Goal: Information Seeking & Learning: Learn about a topic

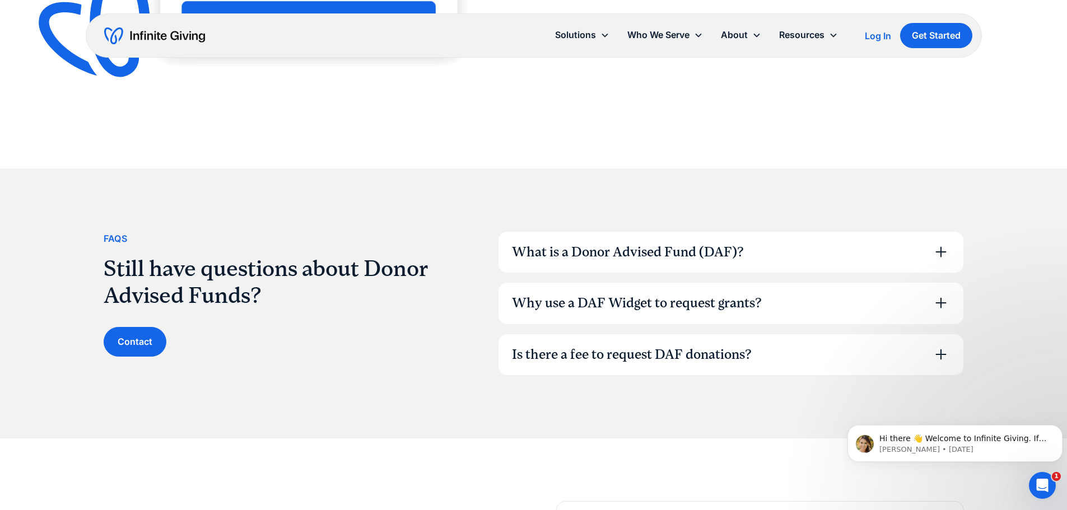
click at [739, 358] on div "Is there a fee to request DAF donations?" at bounding box center [632, 354] width 240 height 19
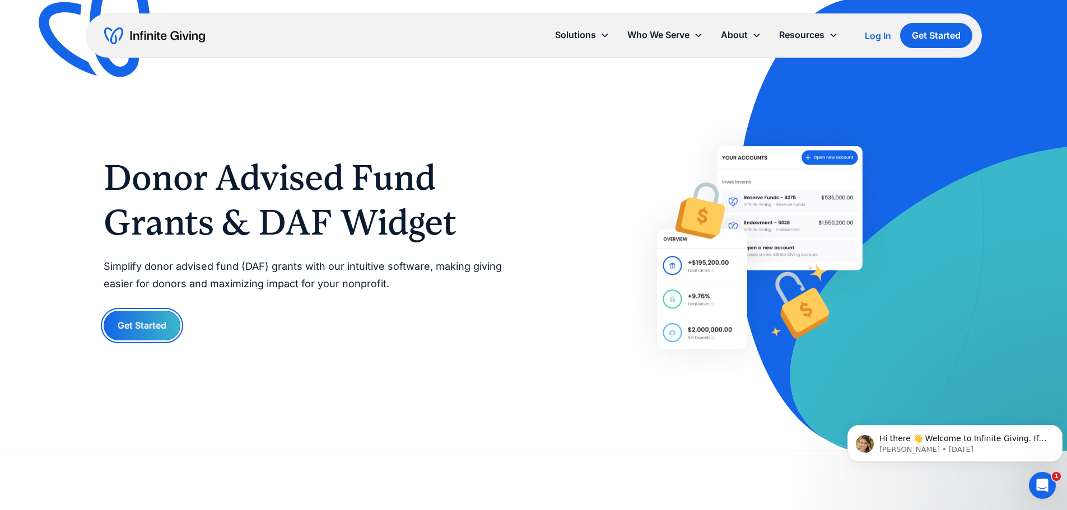
click at [170, 325] on link "Get Started" at bounding box center [142, 326] width 77 height 30
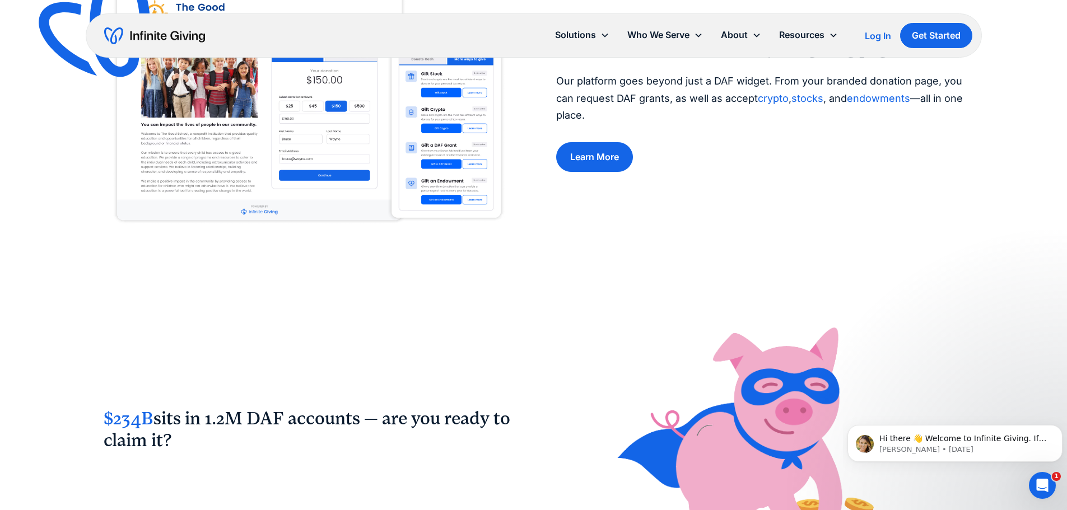
scroll to position [548, 0]
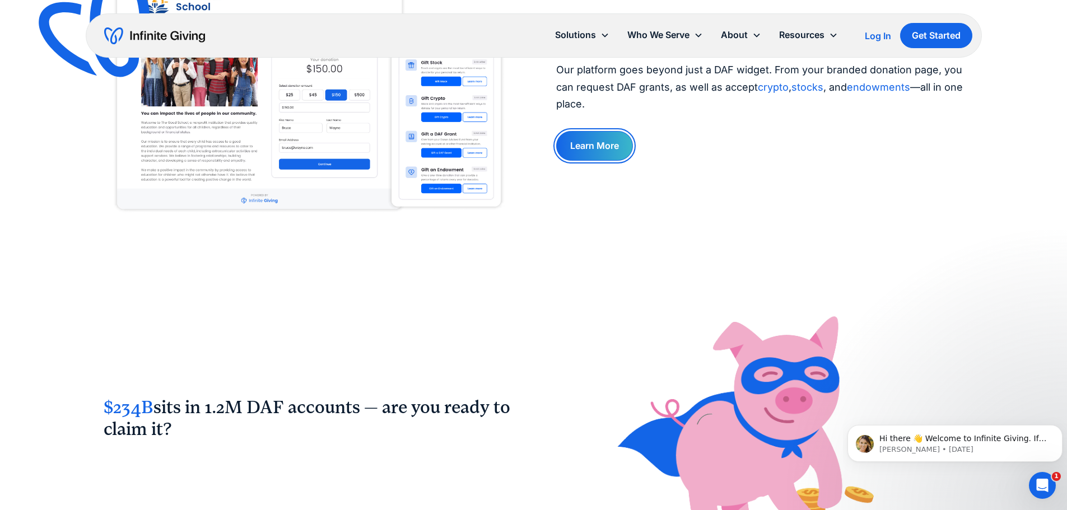
click at [595, 155] on link "Learn More" at bounding box center [594, 146] width 77 height 30
click at [773, 228] on div "$234B sits in 1.2M DAF accounts — are you ready to claim it?" at bounding box center [534, 394] width 860 height 344
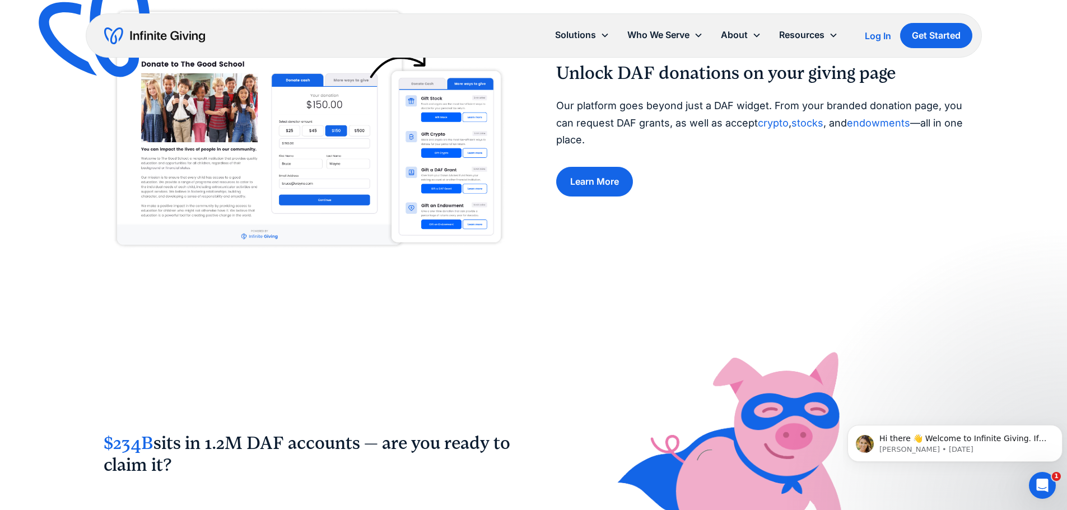
scroll to position [2, 0]
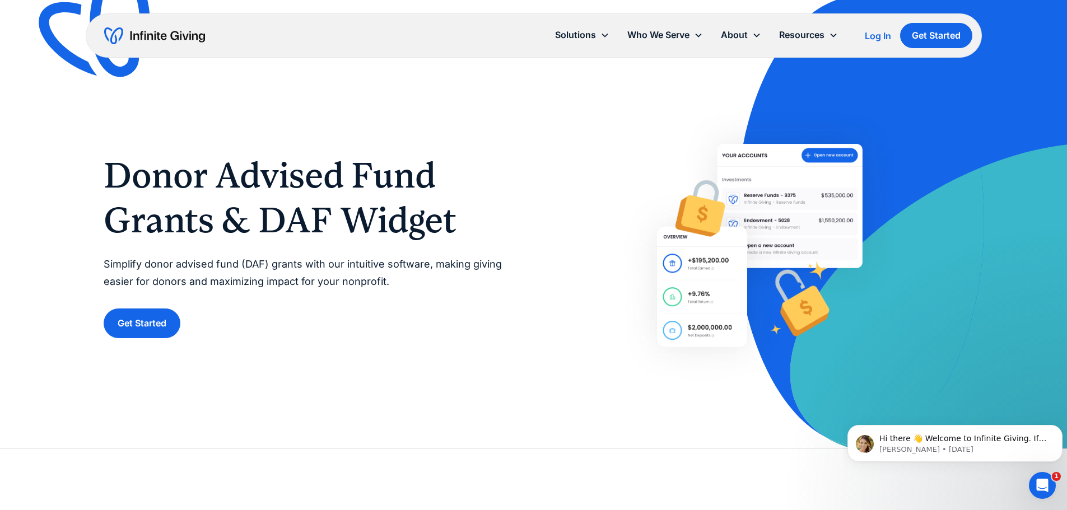
click at [498, 247] on div "Donor Advised Fund Grants & DAF Widget Simplify donor advised fund (DAF) grants…" at bounding box center [308, 245] width 408 height 185
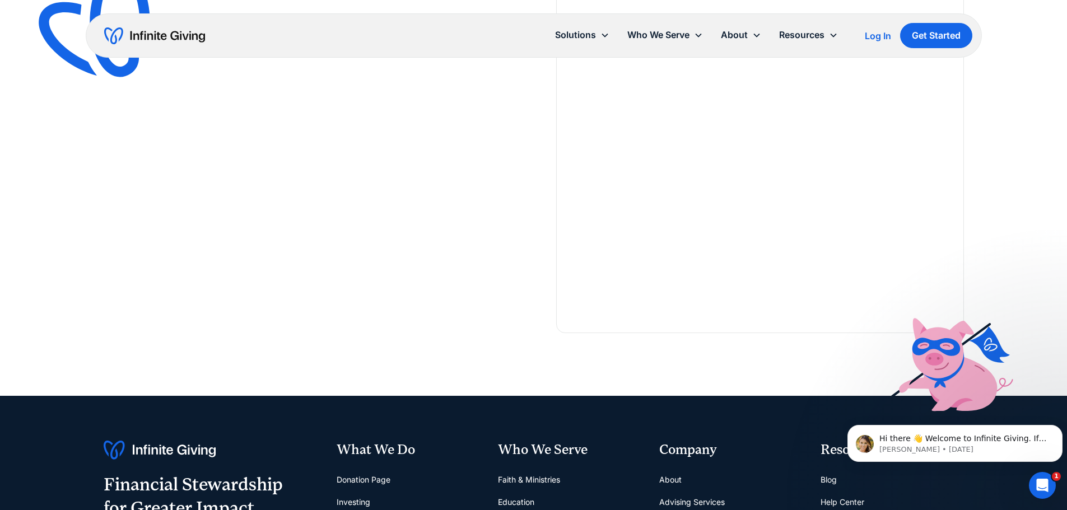
scroll to position [1623, 0]
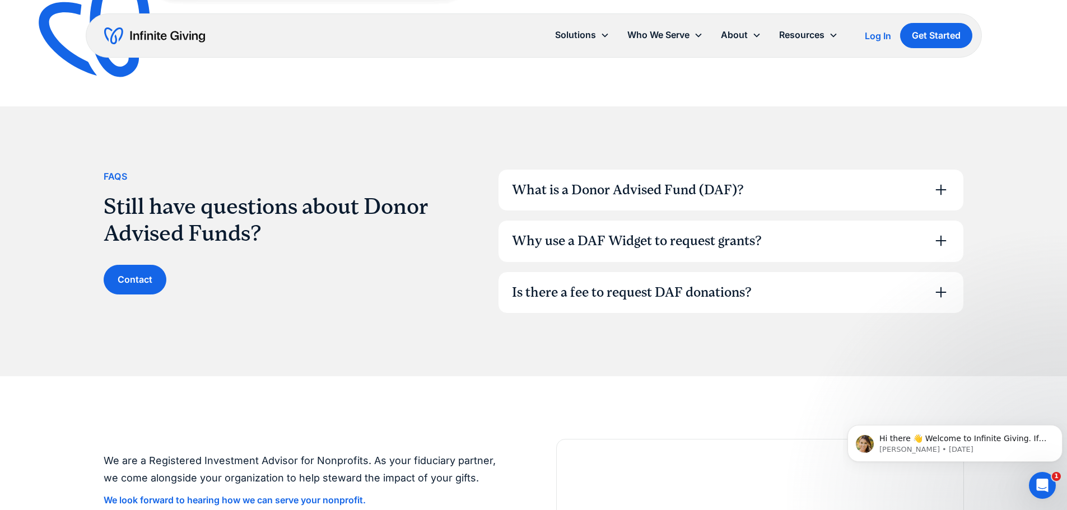
click at [756, 249] on div "Why use a DAF Widget to request grants?" at bounding box center [637, 241] width 250 height 19
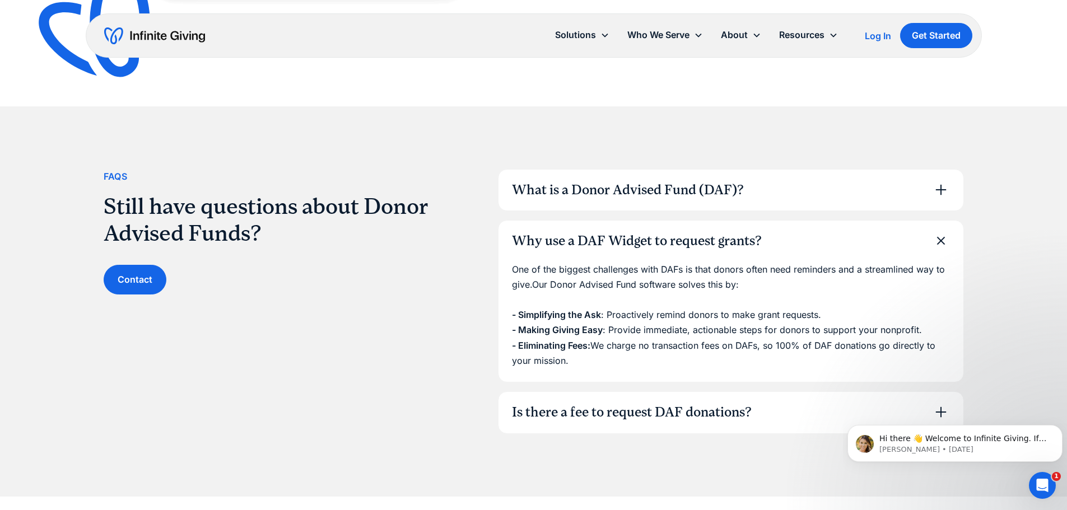
click at [694, 422] on div "Is there a fee to request DAF donations?" at bounding box center [730, 412] width 465 height 41
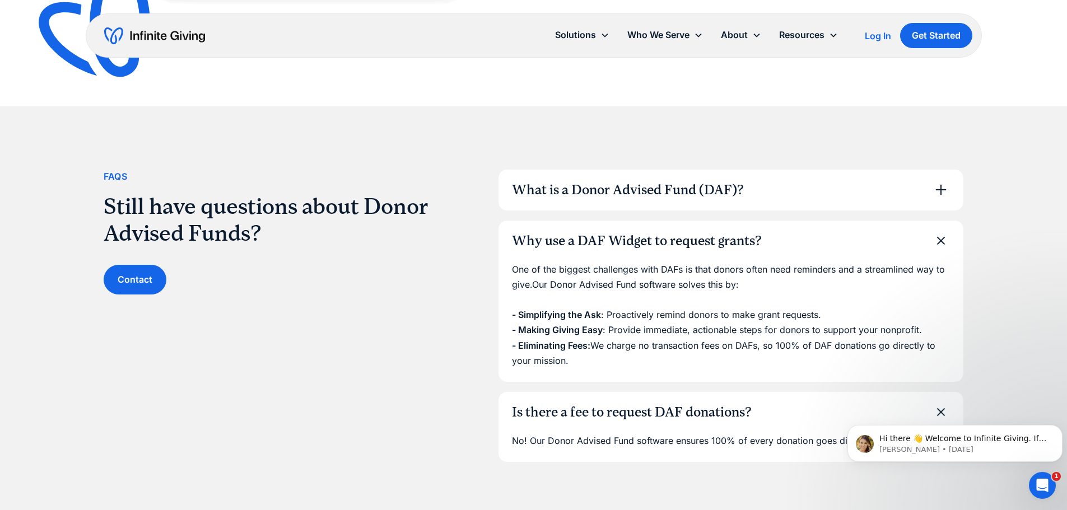
scroll to position [0, 0]
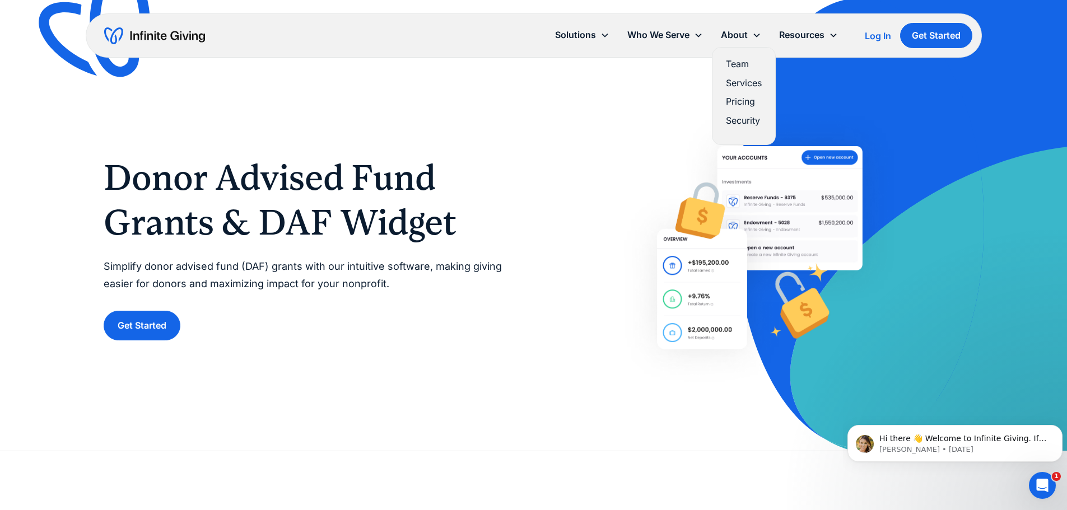
click at [744, 86] on link "Services" at bounding box center [744, 83] width 36 height 15
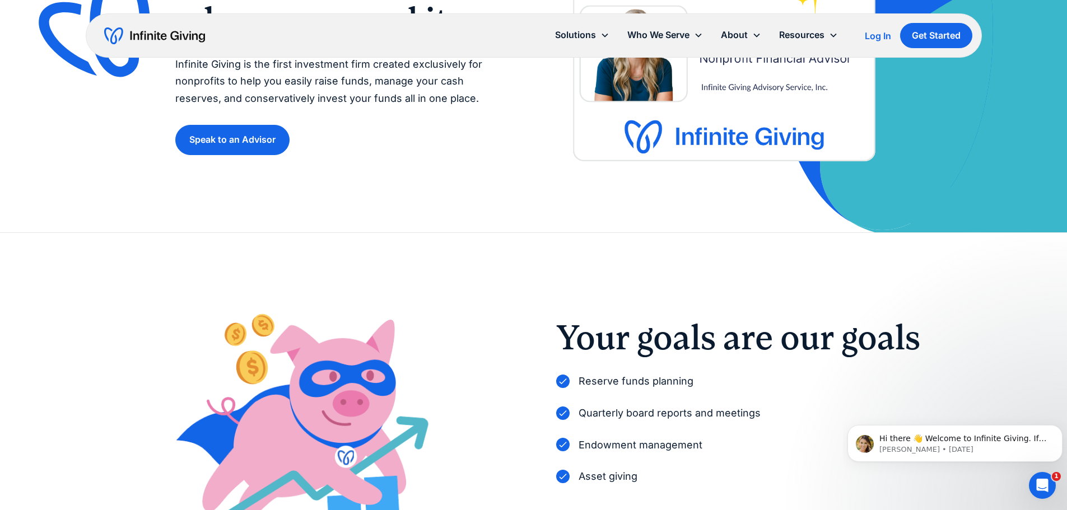
scroll to position [151, 0]
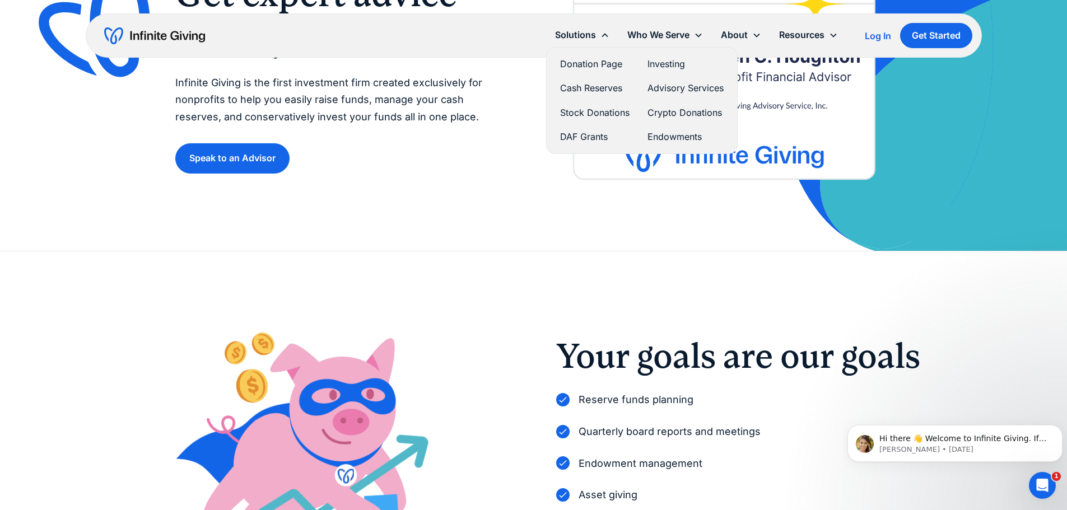
click at [683, 109] on link "Crypto Donations" at bounding box center [685, 112] width 76 height 15
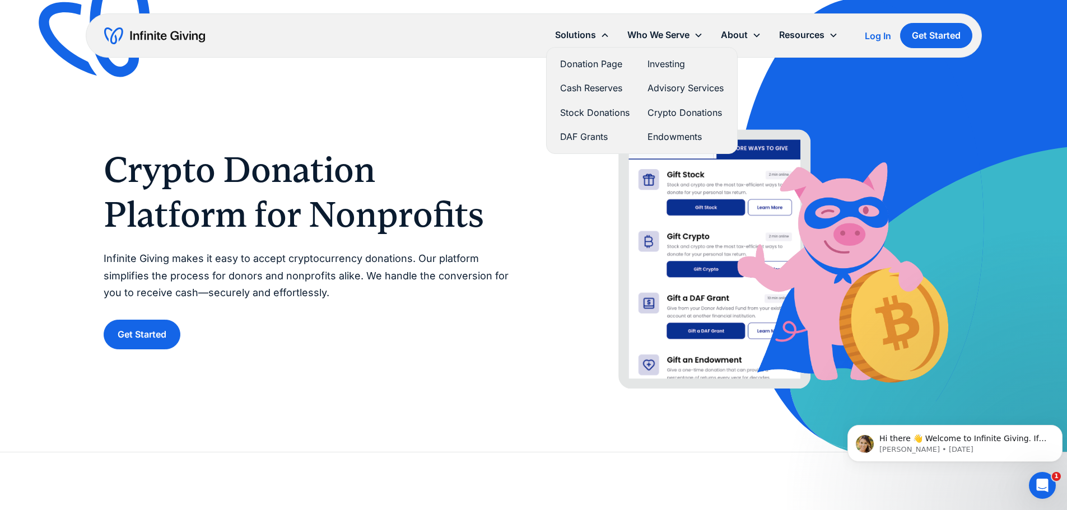
click at [600, 142] on link "DAF Grants" at bounding box center [594, 136] width 69 height 15
